Goal: Task Accomplishment & Management: Complete application form

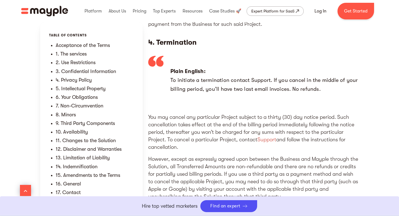
scroll to position [1295, 0]
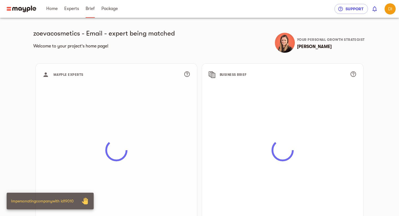
click at [90, 10] on span "Brief" at bounding box center [90, 8] width 9 height 7
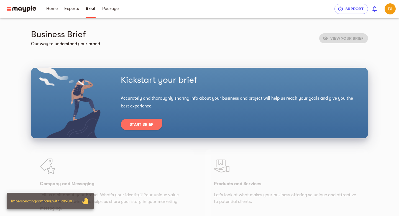
click at [142, 127] on span "Start Brief" at bounding box center [142, 124] width 24 height 7
